Goal: Task Accomplishment & Management: Manage account settings

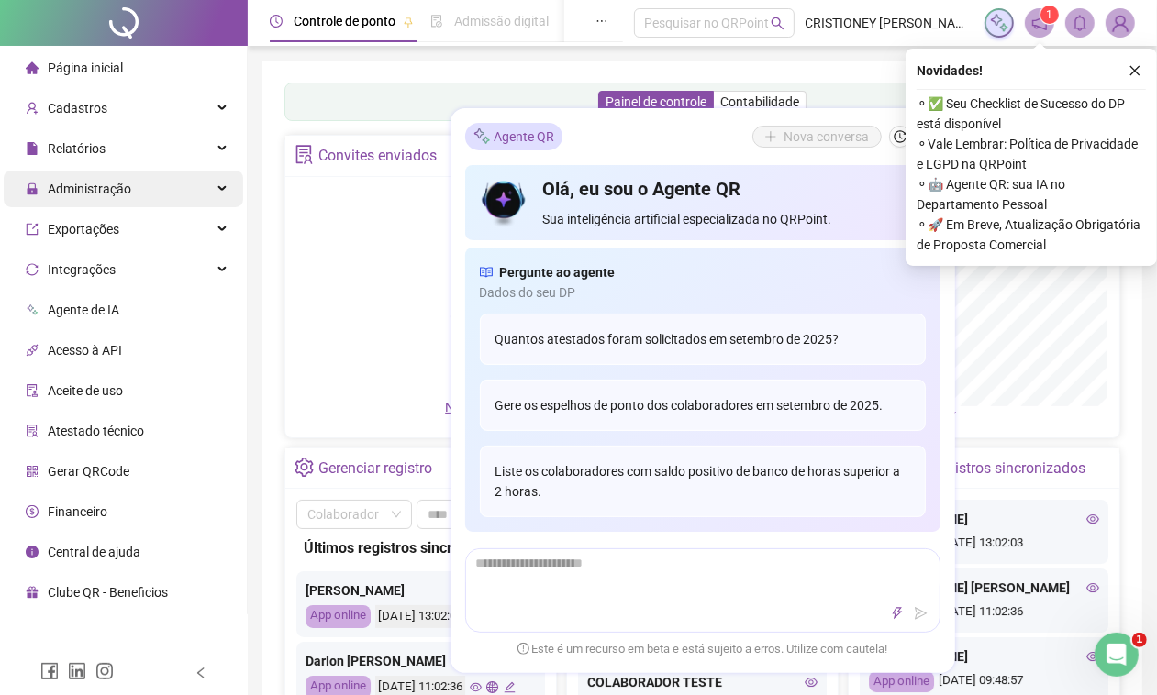
click at [140, 186] on div "Administração" at bounding box center [123, 189] width 239 height 37
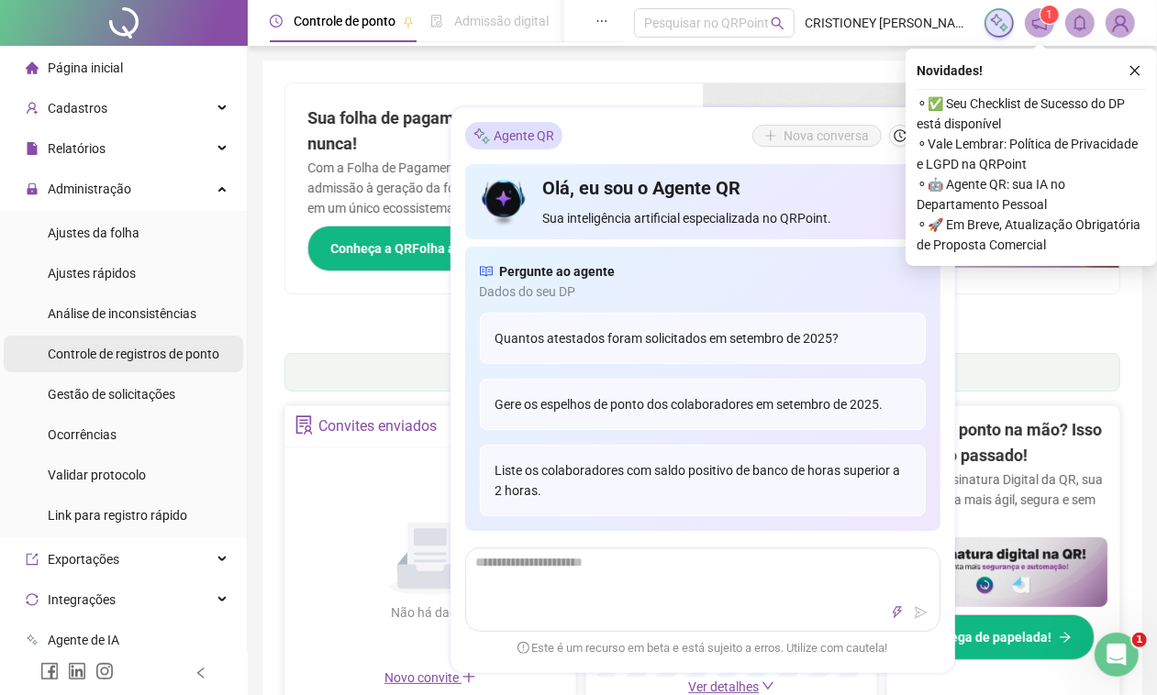
click at [152, 347] on span "Controle de registros de ponto" at bounding box center [134, 354] width 172 height 15
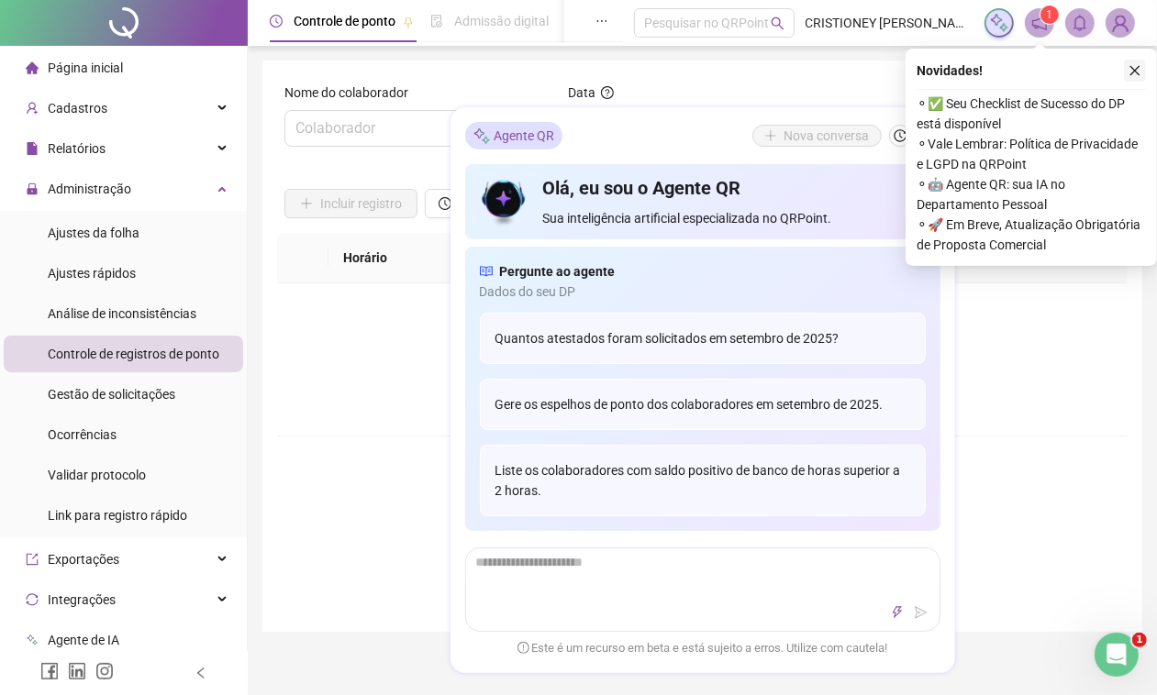
click at [1133, 73] on icon "close" at bounding box center [1134, 70] width 13 height 13
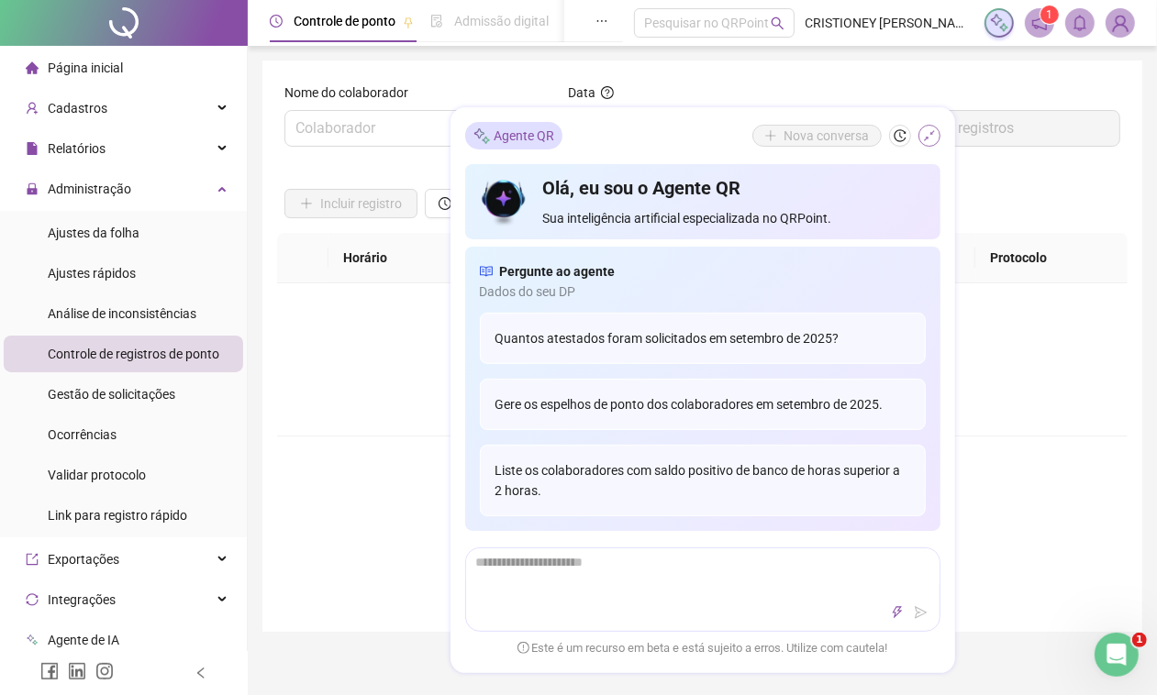
click at [924, 138] on icon "shrink" at bounding box center [929, 136] width 13 height 13
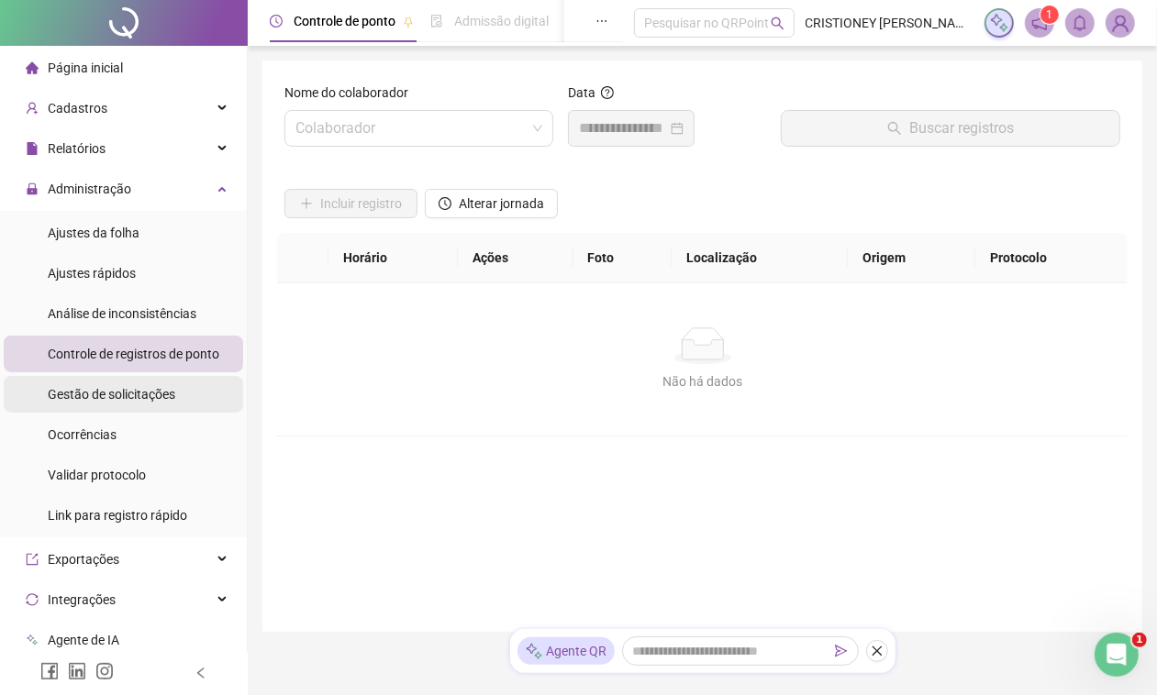
click at [186, 388] on li "Gestão de solicitações" at bounding box center [123, 394] width 239 height 37
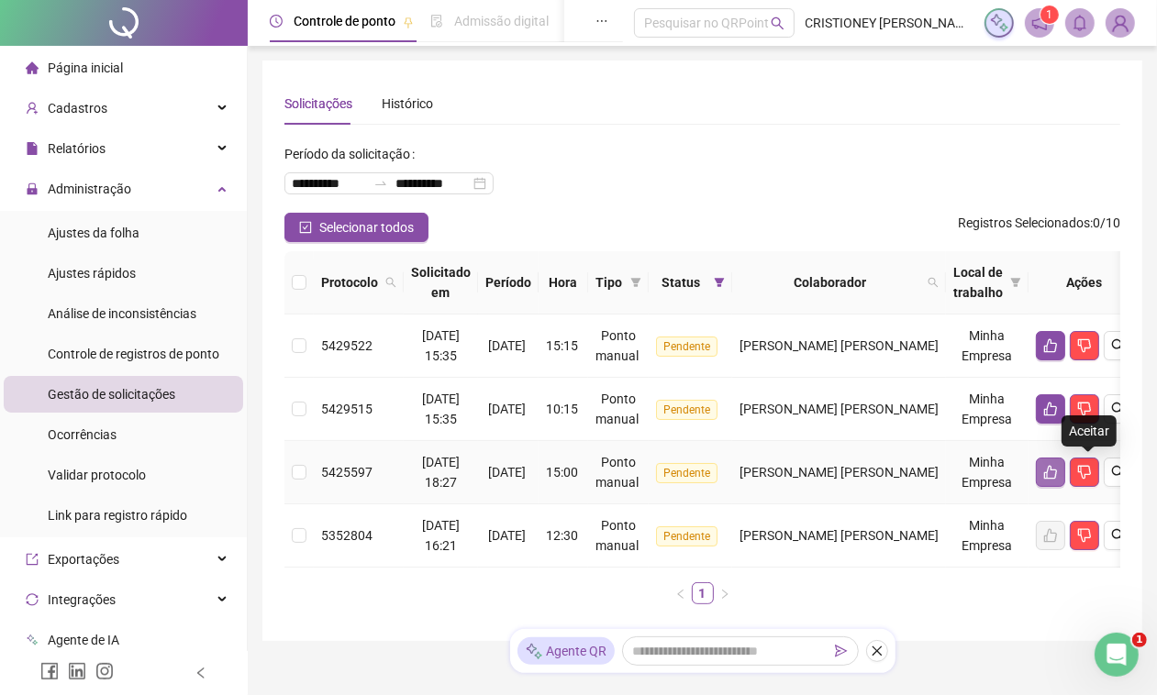
click at [1065, 469] on button "button" at bounding box center [1049, 472] width 29 height 29
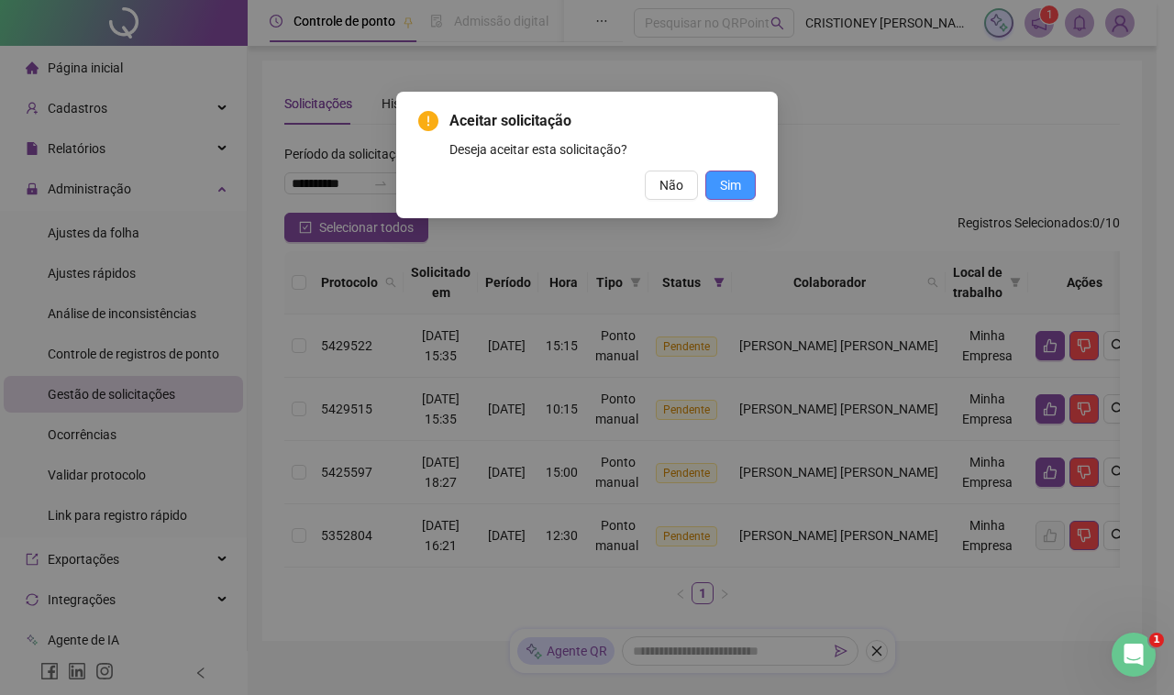
click at [726, 193] on span "Sim" at bounding box center [730, 185] width 21 height 20
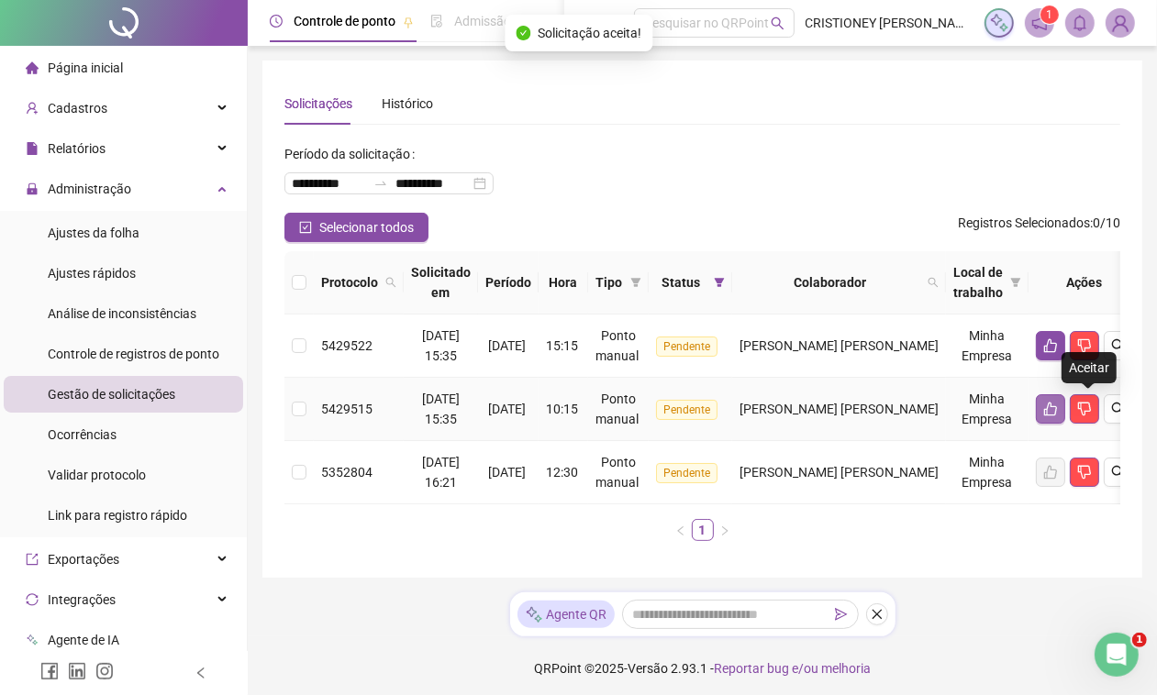
click at [1058, 405] on icon "like" at bounding box center [1050, 409] width 15 height 15
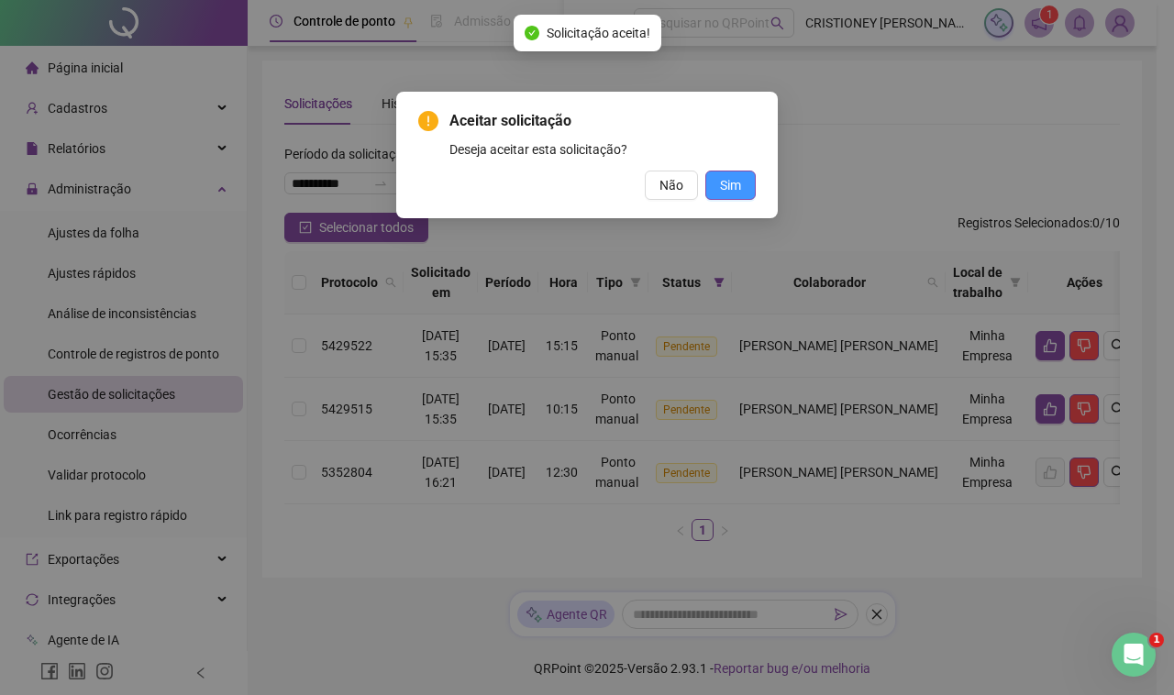
click at [726, 181] on span "Sim" at bounding box center [730, 185] width 21 height 20
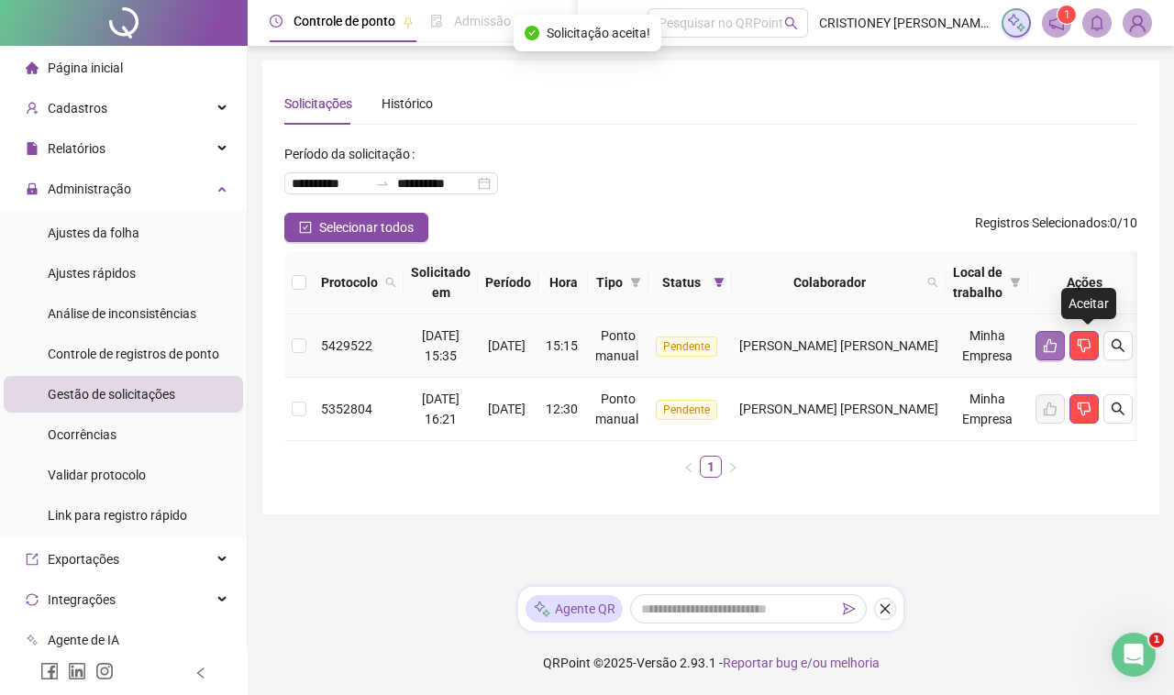
click at [1058, 338] on icon "like" at bounding box center [1050, 345] width 15 height 15
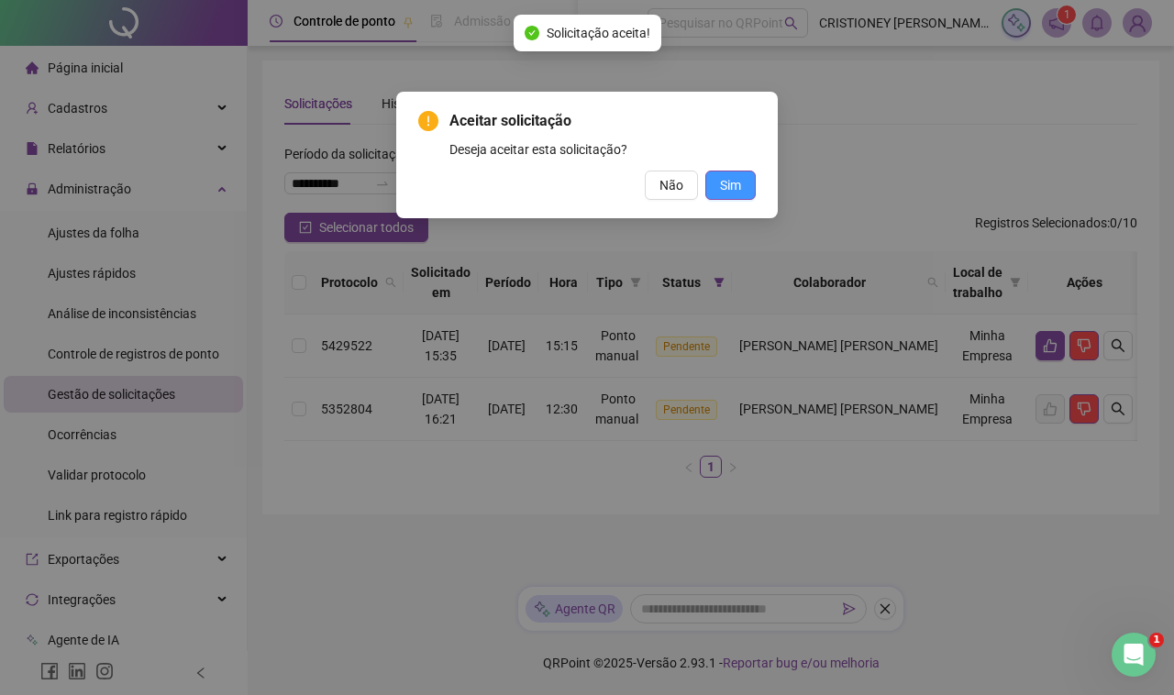
click at [746, 184] on button "Sim" at bounding box center [730, 185] width 50 height 29
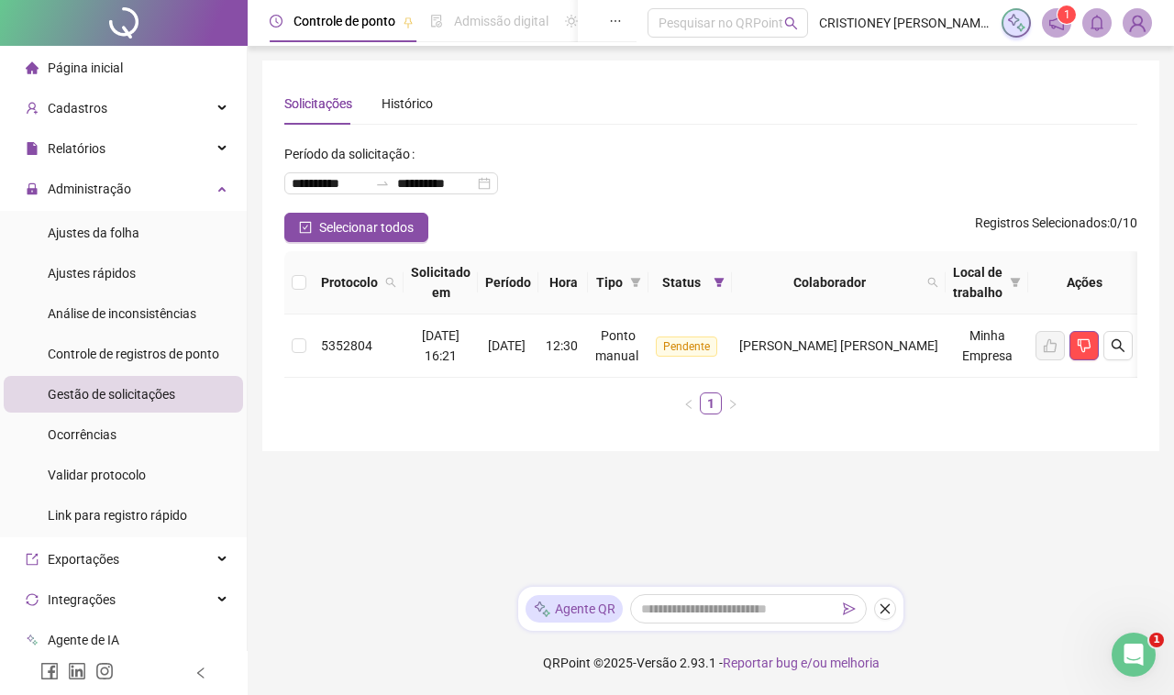
click at [78, 67] on span "Página inicial" at bounding box center [85, 68] width 75 height 15
